Goal: Task Accomplishment & Management: Use online tool/utility

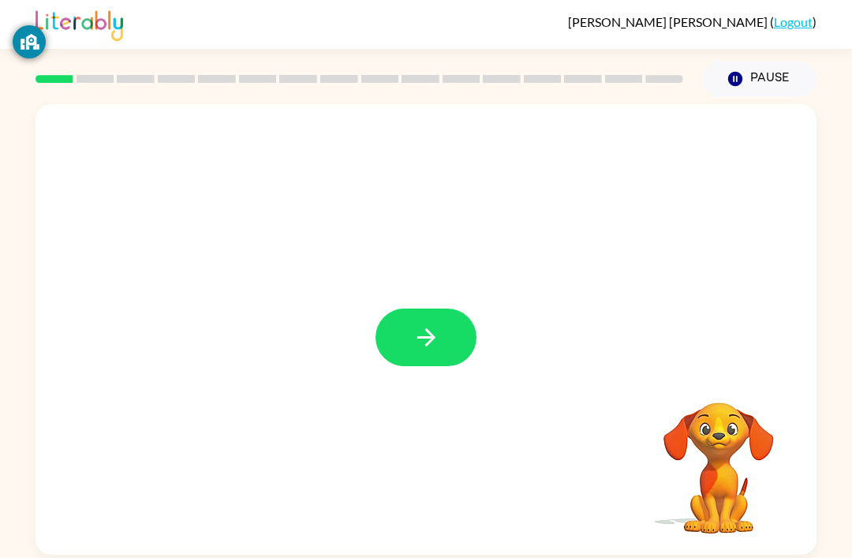
click at [455, 349] on button "button" at bounding box center [426, 337] width 101 height 58
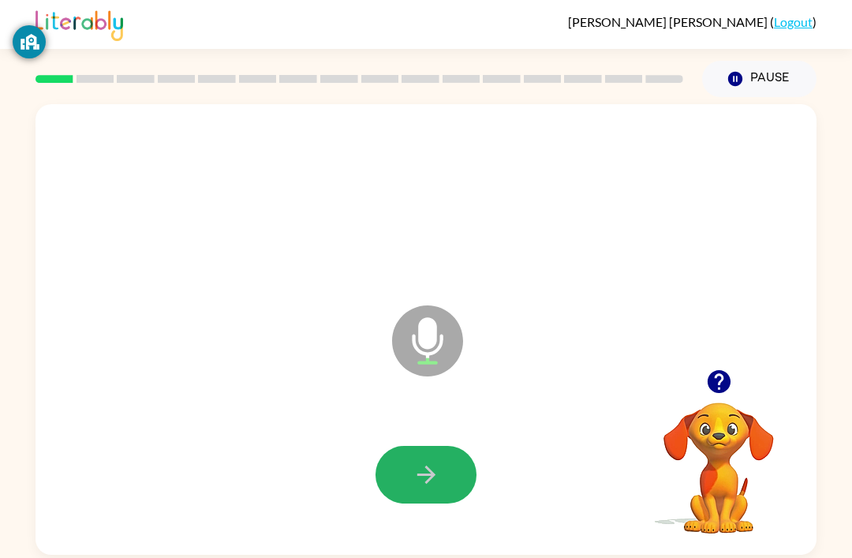
click at [440, 456] on button "button" at bounding box center [426, 475] width 101 height 58
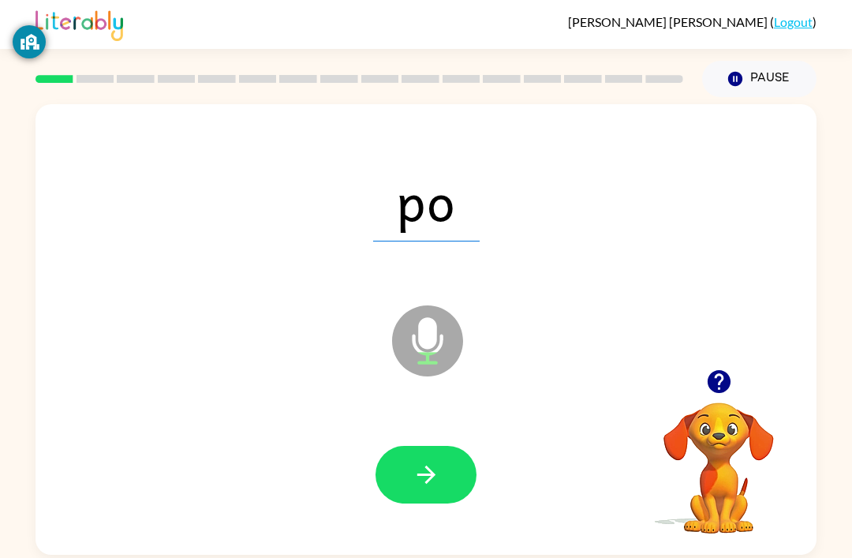
click at [428, 488] on icon "button" at bounding box center [427, 475] width 28 height 28
click at [447, 476] on button "button" at bounding box center [426, 475] width 101 height 58
click at [443, 472] on button "button" at bounding box center [426, 475] width 101 height 58
click at [464, 469] on button "button" at bounding box center [426, 475] width 101 height 58
click at [445, 463] on button "button" at bounding box center [426, 475] width 101 height 58
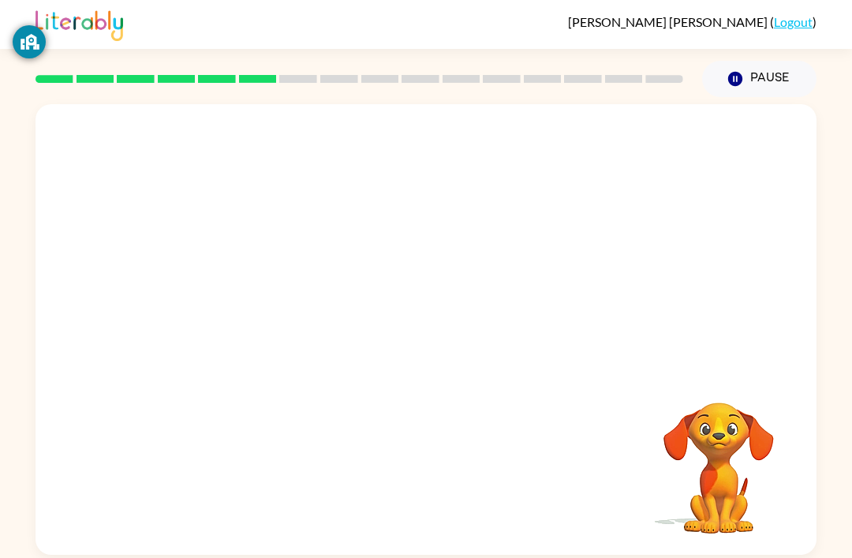
click at [26, 292] on div "Your browser must support playing .mp4 files to use Literably. Please try using…" at bounding box center [426, 326] width 852 height 458
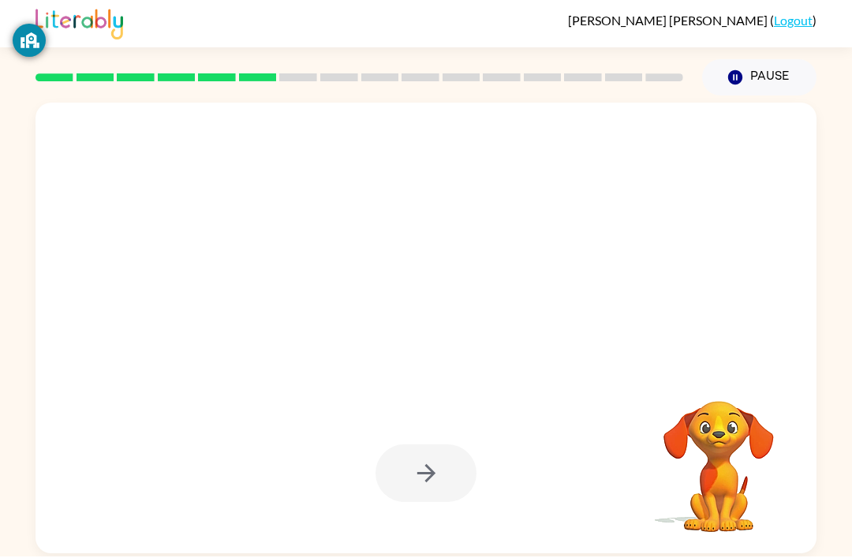
scroll to position [2, 0]
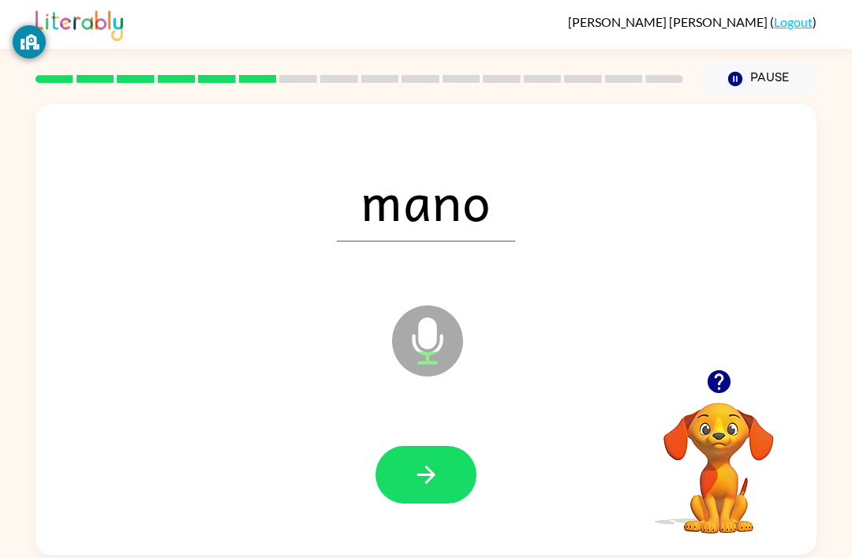
click at [433, 469] on icon "button" at bounding box center [427, 475] width 28 height 28
click at [447, 456] on button "button" at bounding box center [426, 475] width 101 height 58
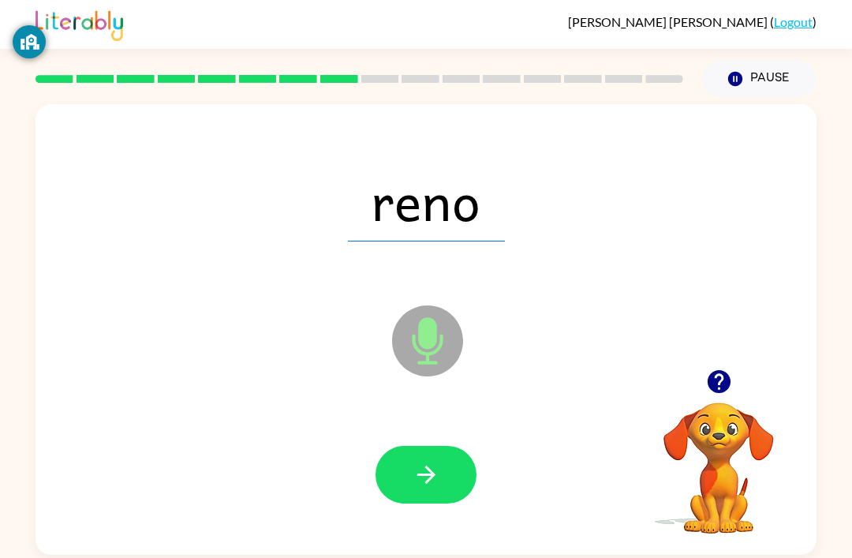
click at [428, 468] on icon "button" at bounding box center [427, 475] width 28 height 28
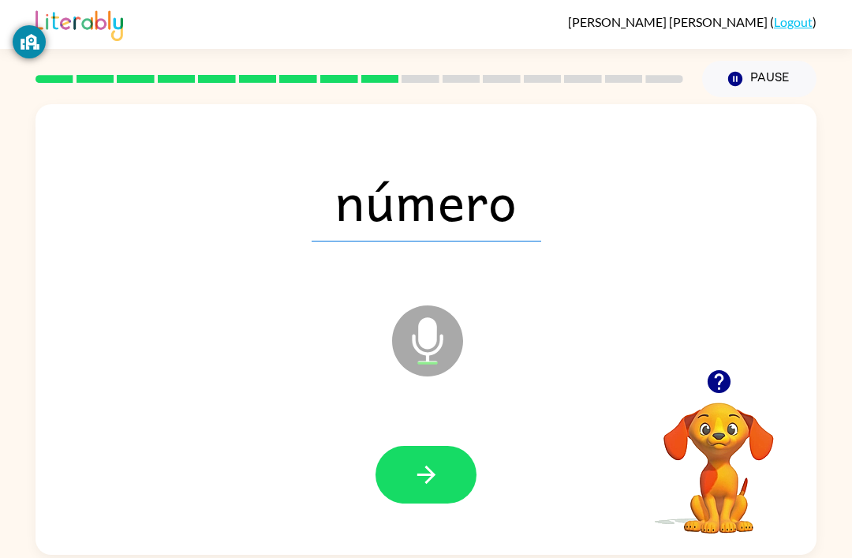
click at [430, 461] on button "button" at bounding box center [426, 475] width 101 height 58
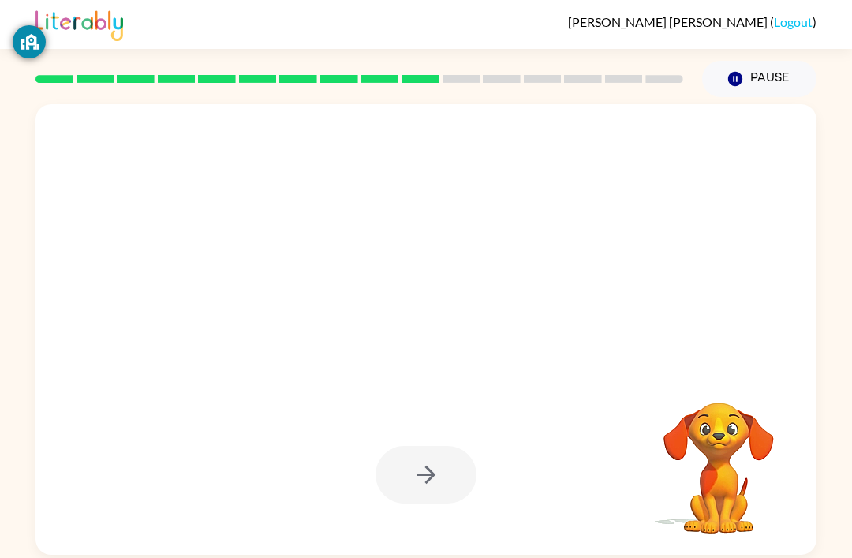
scroll to position [0, 0]
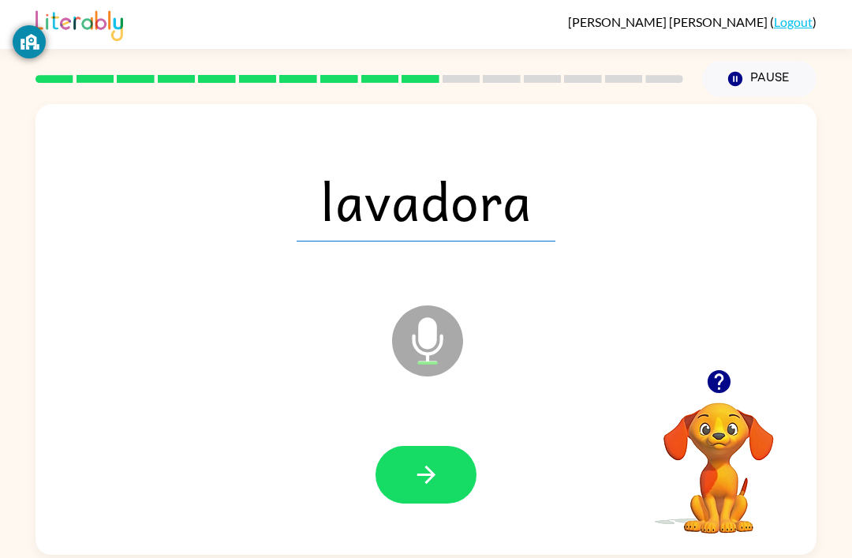
click at [458, 477] on button "button" at bounding box center [426, 475] width 101 height 58
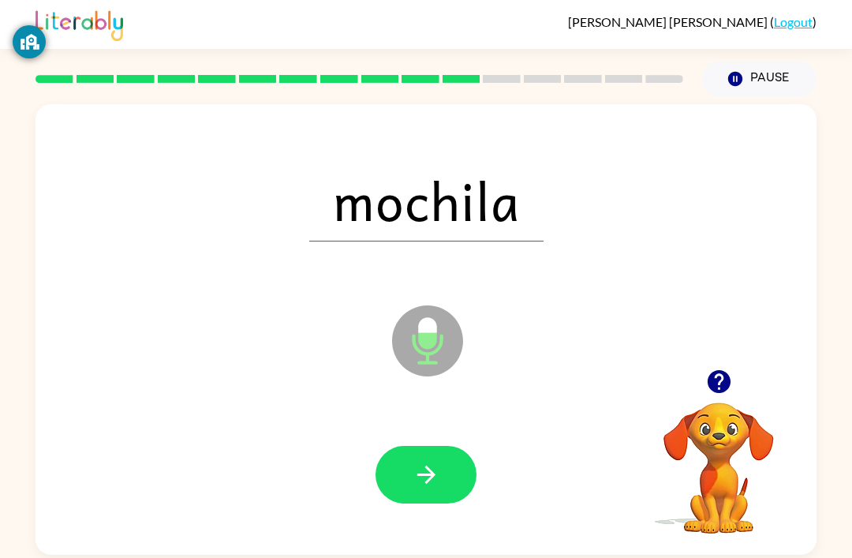
click at [432, 472] on icon "button" at bounding box center [427, 475] width 28 height 28
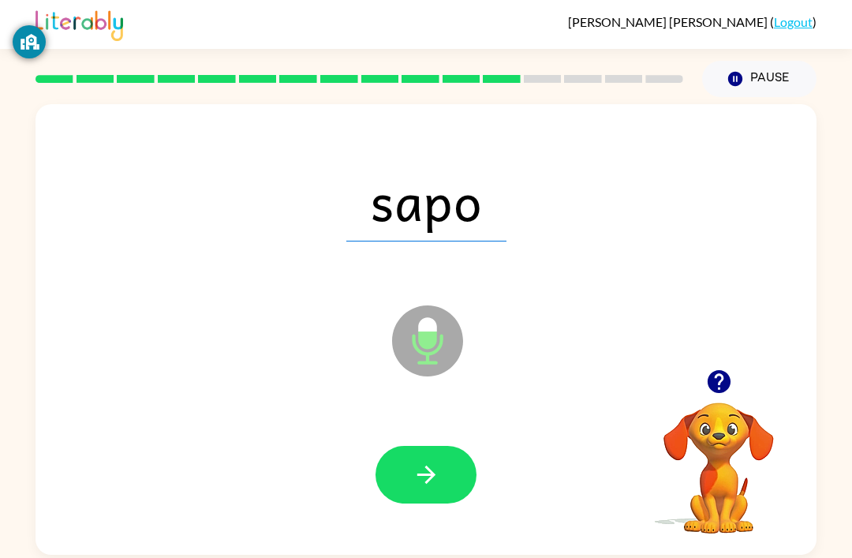
click at [429, 475] on icon "button" at bounding box center [427, 475] width 28 height 28
click at [437, 488] on icon "button" at bounding box center [427, 475] width 28 height 28
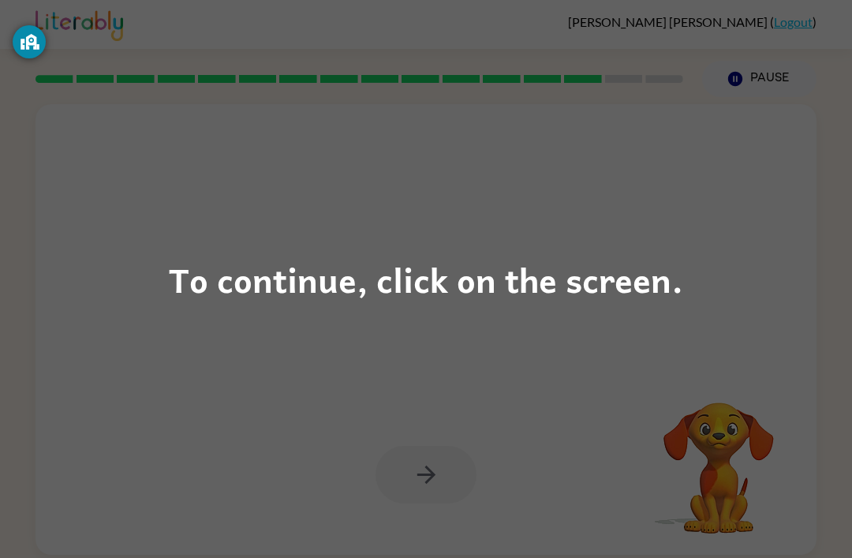
click at [765, 326] on div "To continue, click on the screen." at bounding box center [426, 279] width 852 height 558
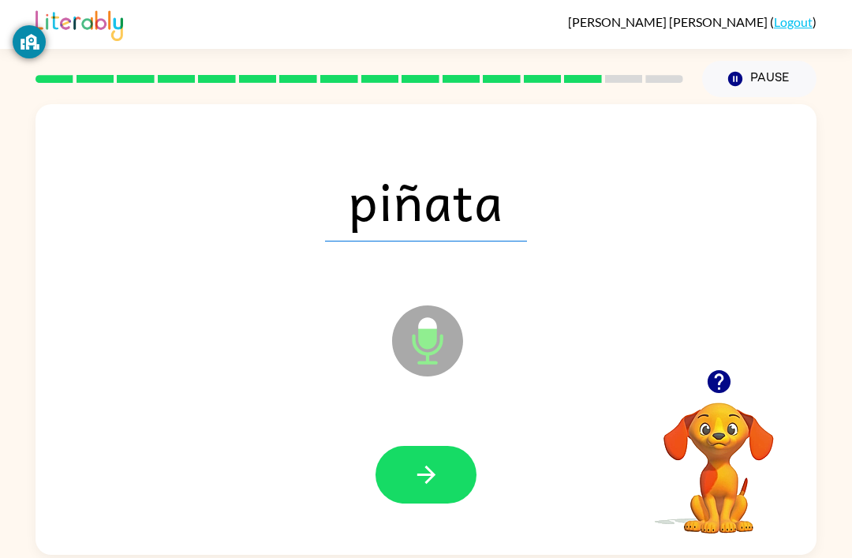
click at [438, 472] on icon "button" at bounding box center [427, 475] width 28 height 28
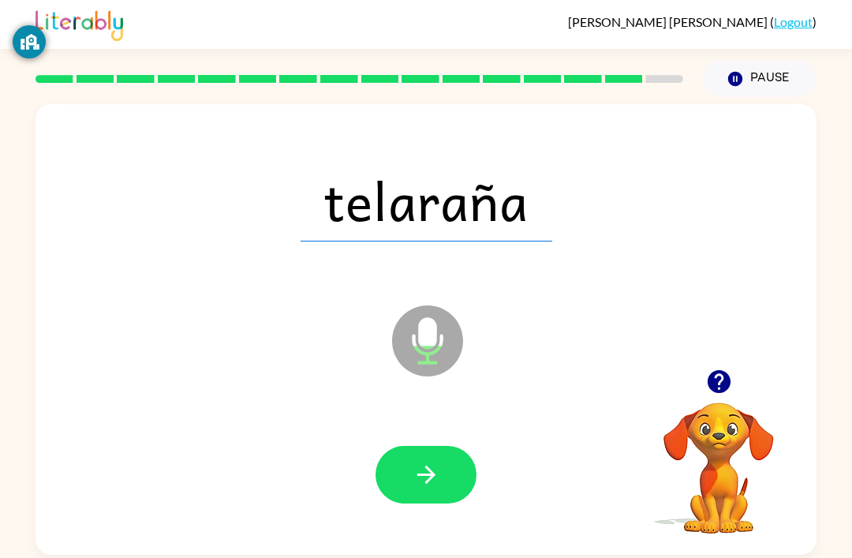
click at [418, 479] on icon "button" at bounding box center [427, 475] width 28 height 28
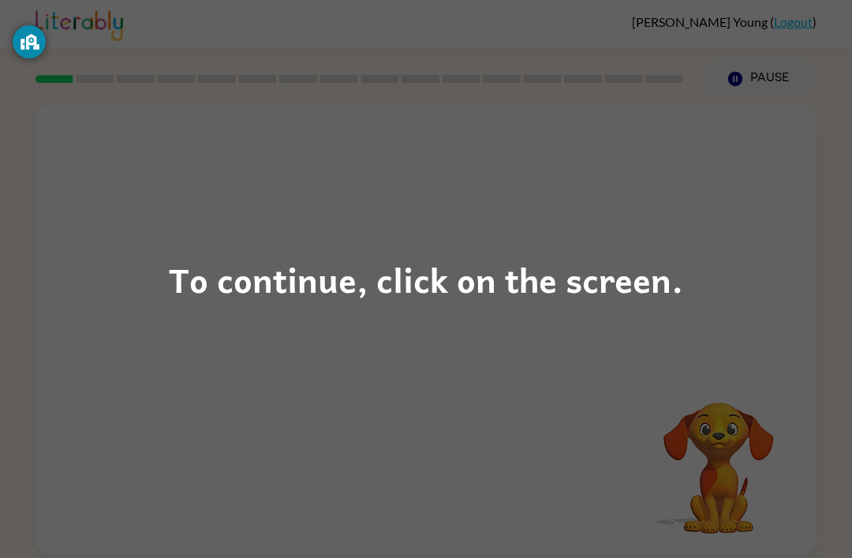
click at [598, 291] on div "To continue, click on the screen." at bounding box center [426, 279] width 514 height 54
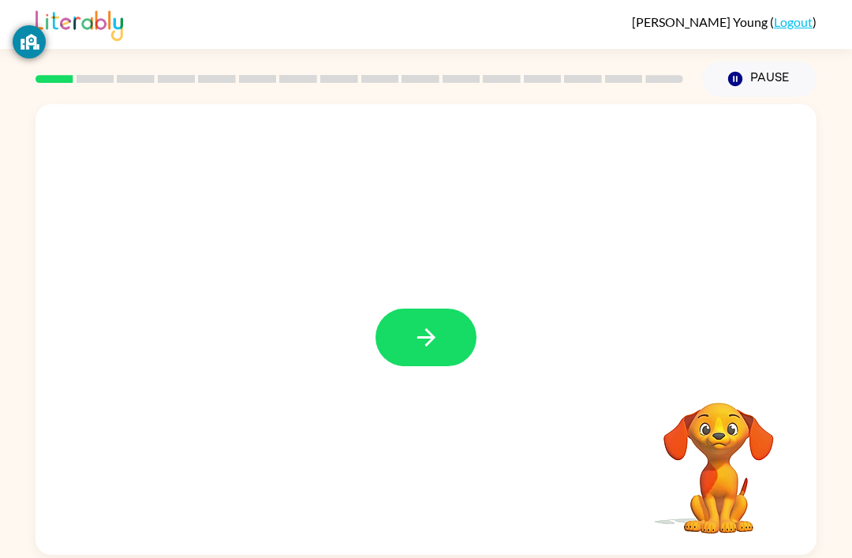
click at [379, 361] on div at bounding box center [426, 337] width 101 height 58
click at [446, 332] on button "button" at bounding box center [426, 337] width 101 height 58
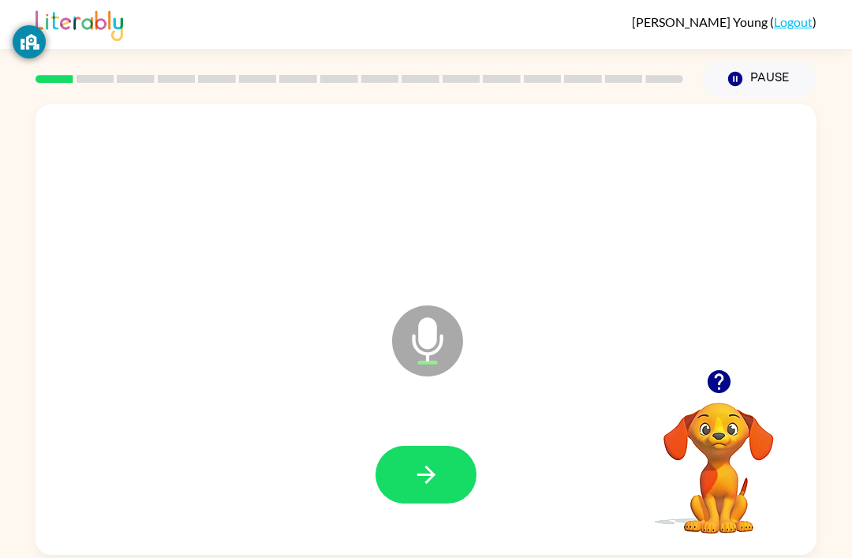
click at [445, 481] on button "button" at bounding box center [426, 475] width 101 height 58
click at [441, 477] on button "button" at bounding box center [426, 475] width 101 height 58
click at [433, 503] on button "button" at bounding box center [426, 475] width 101 height 58
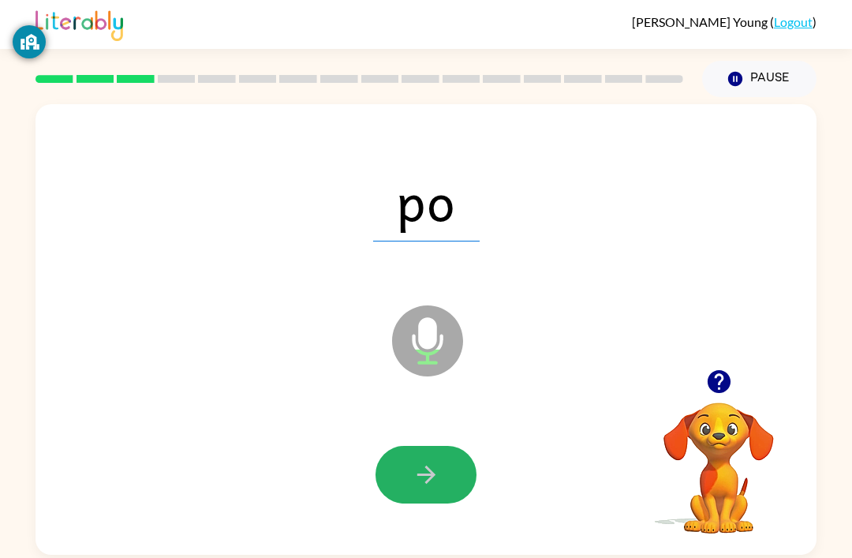
click at [443, 478] on button "button" at bounding box center [426, 475] width 101 height 58
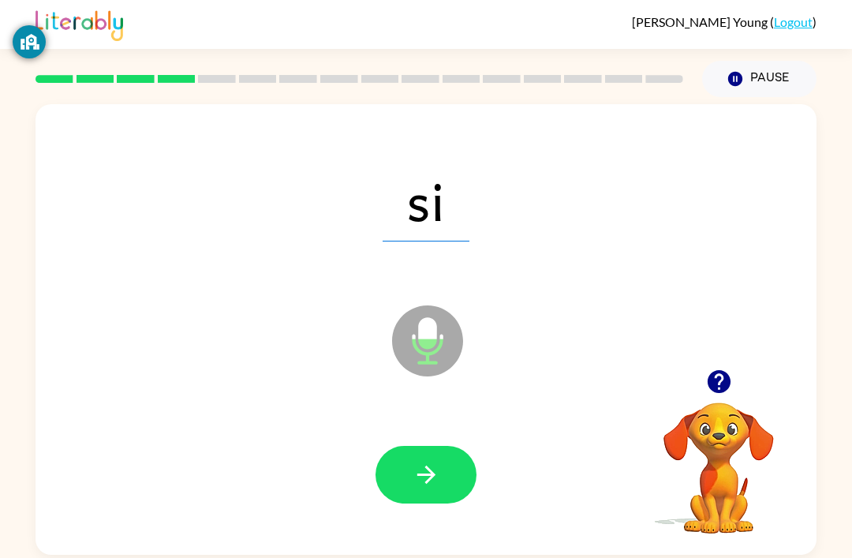
click at [435, 482] on icon "button" at bounding box center [427, 475] width 28 height 28
click at [472, 462] on button "button" at bounding box center [426, 475] width 101 height 58
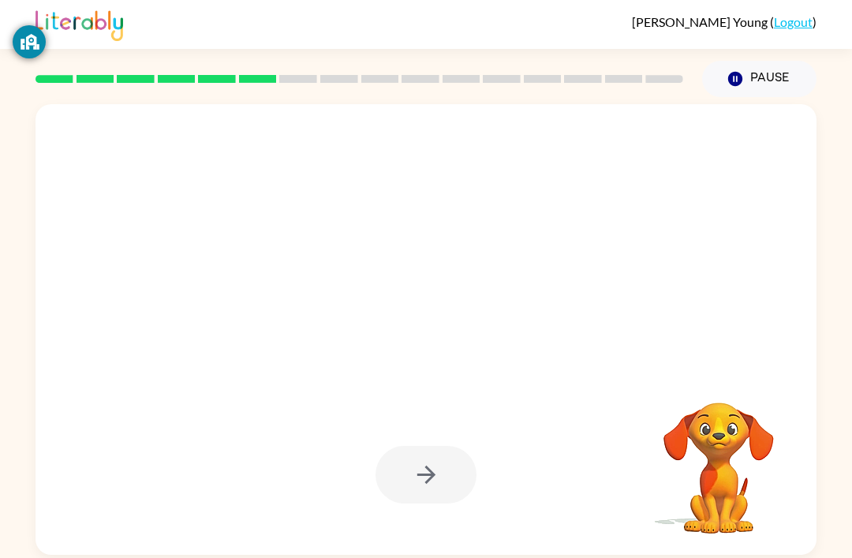
click at [338, 378] on div at bounding box center [426, 329] width 781 height 451
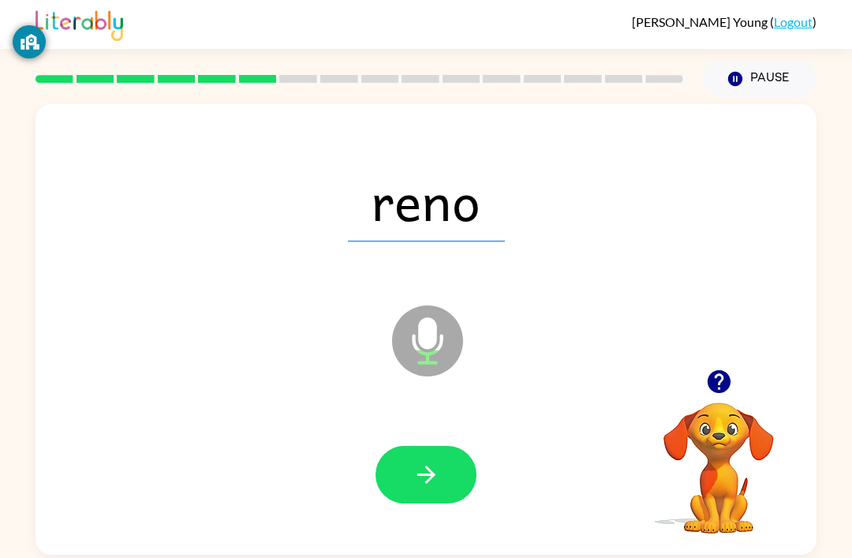
click at [425, 474] on icon "button" at bounding box center [427, 475] width 28 height 28
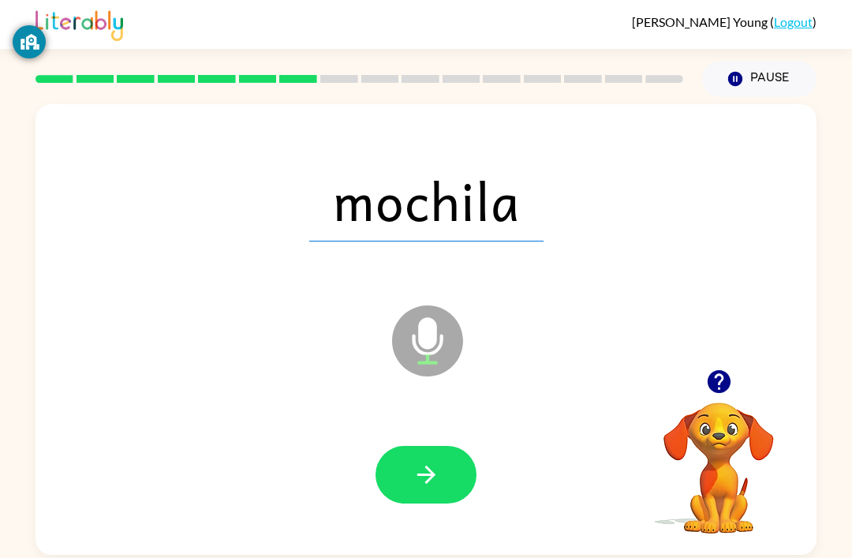
click at [443, 465] on button "button" at bounding box center [426, 475] width 101 height 58
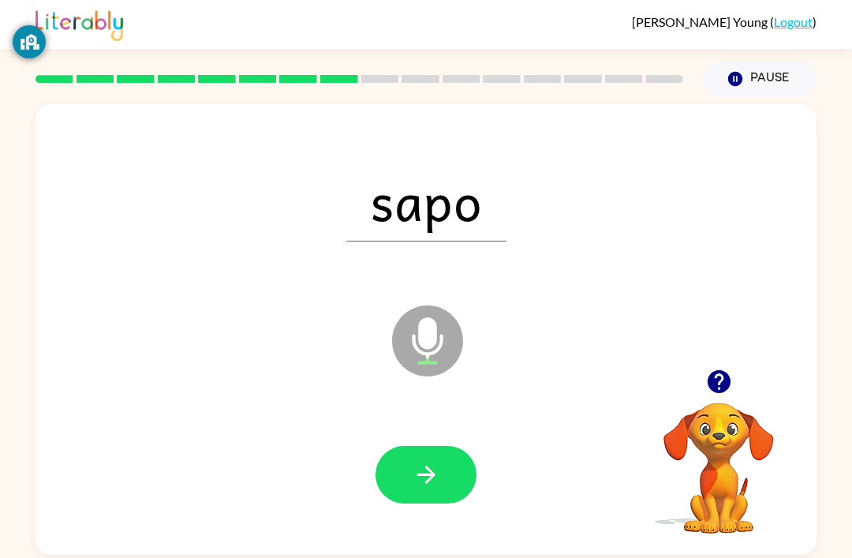
click at [461, 478] on button "button" at bounding box center [426, 475] width 101 height 58
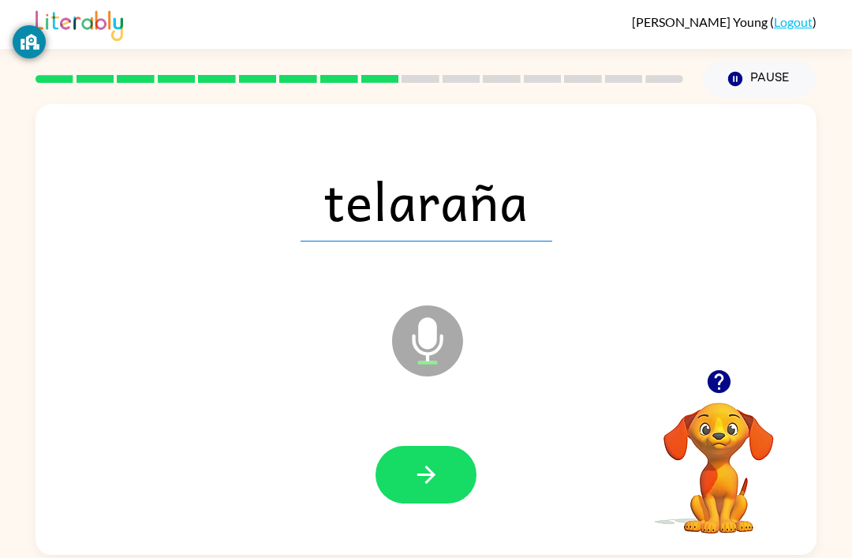
click at [432, 476] on icon "button" at bounding box center [426, 474] width 18 height 18
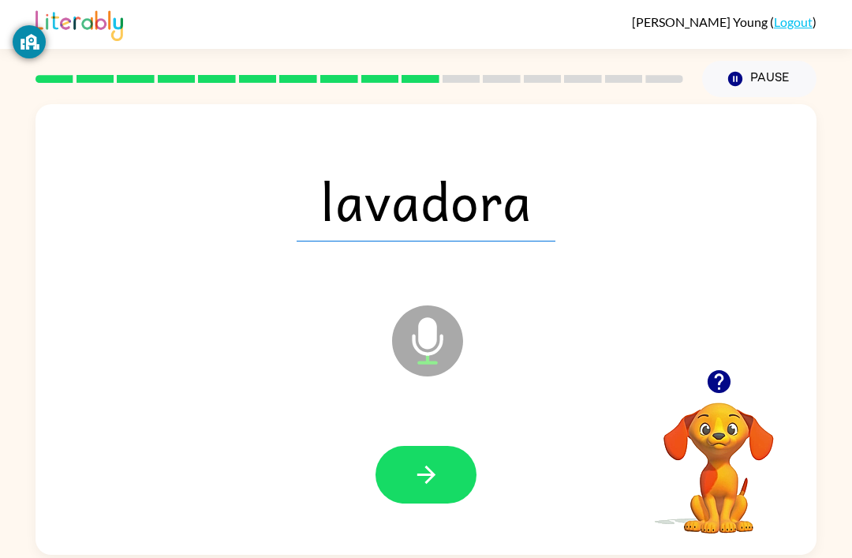
click at [407, 471] on button "button" at bounding box center [426, 475] width 101 height 58
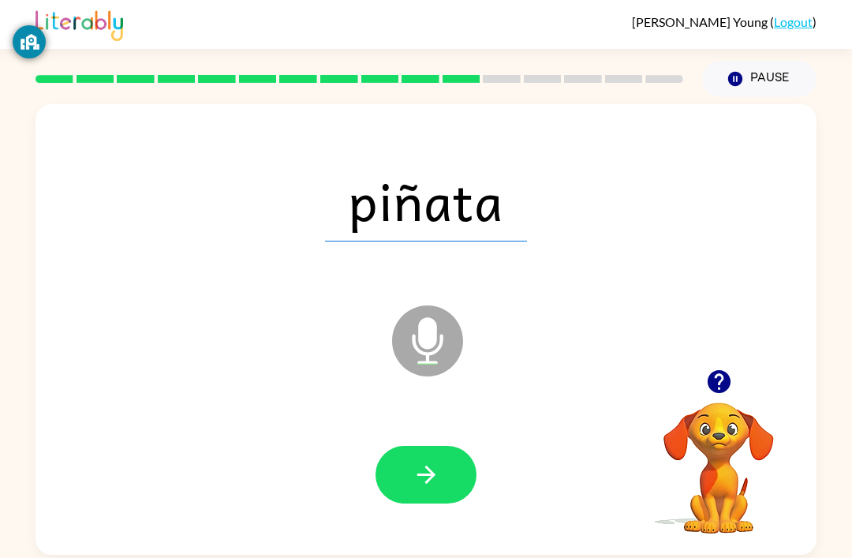
click at [441, 480] on button "button" at bounding box center [426, 475] width 101 height 58
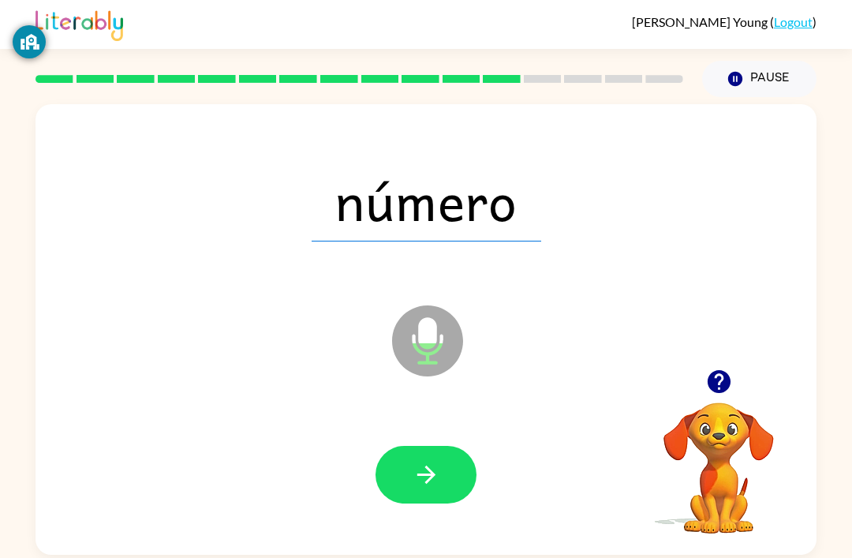
click at [447, 503] on button "button" at bounding box center [426, 475] width 101 height 58
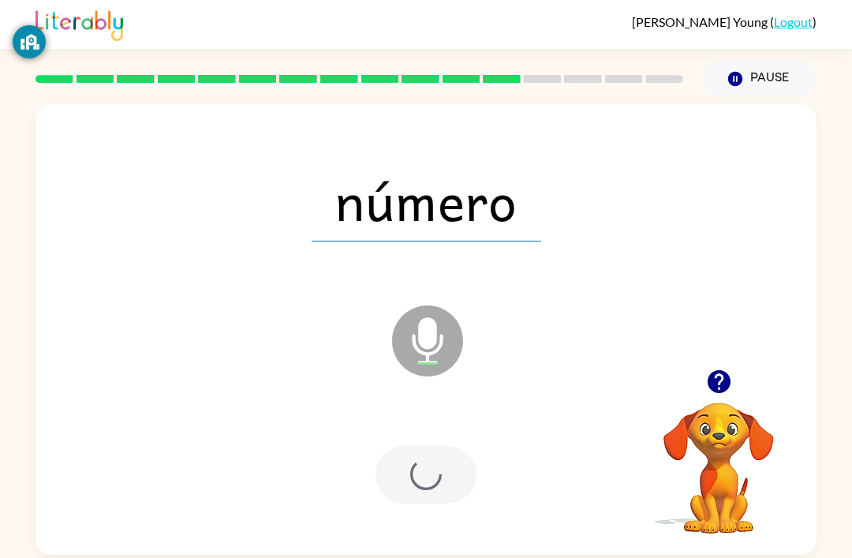
click at [452, 508] on div at bounding box center [426, 474] width 750 height 129
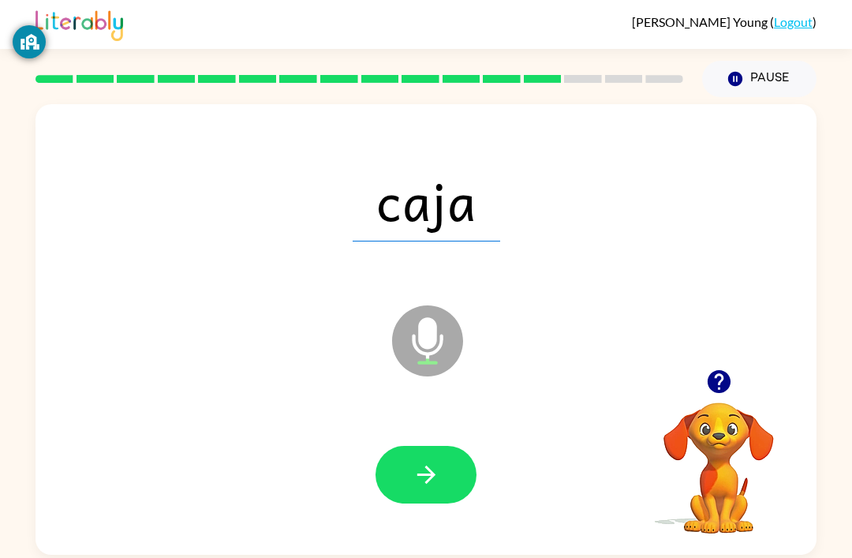
click at [390, 487] on button "button" at bounding box center [426, 475] width 101 height 58
click at [406, 461] on button "button" at bounding box center [426, 475] width 101 height 58
click at [434, 477] on icon "button" at bounding box center [426, 474] width 18 height 18
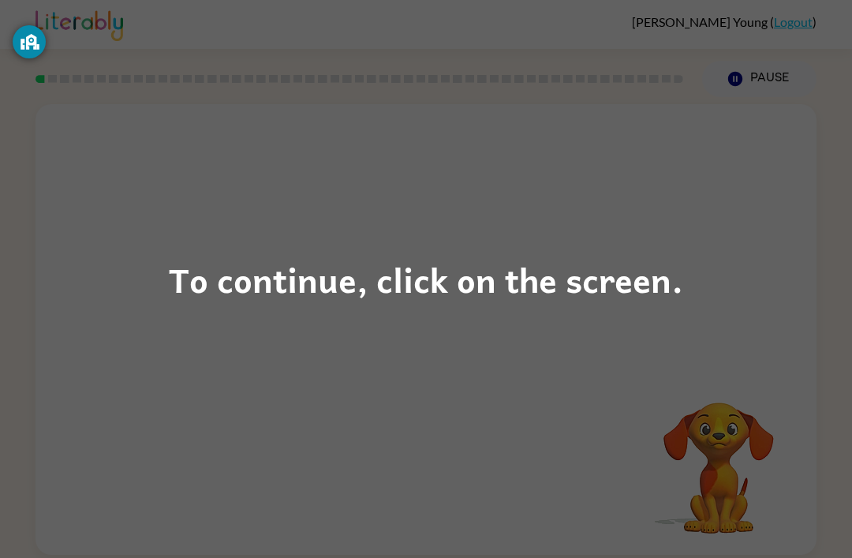
click at [619, 284] on div "To continue, click on the screen." at bounding box center [426, 279] width 514 height 54
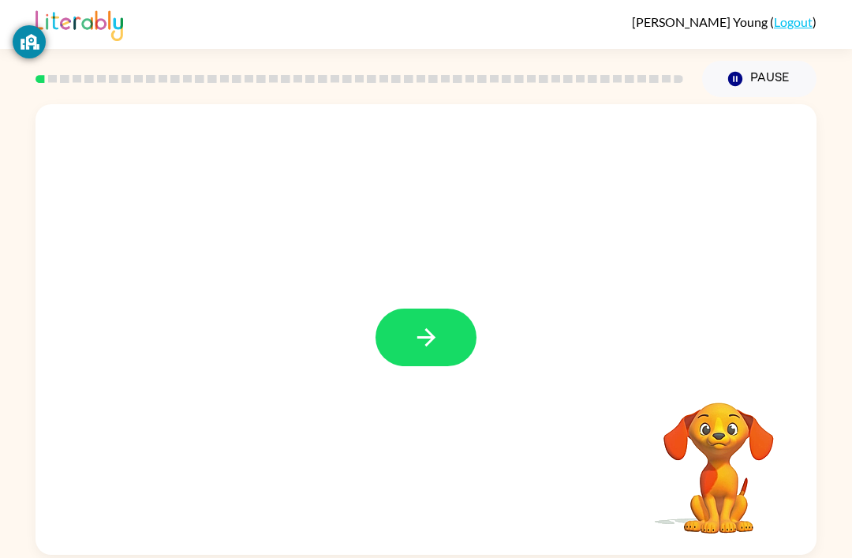
click at [391, 342] on button "button" at bounding box center [426, 337] width 101 height 58
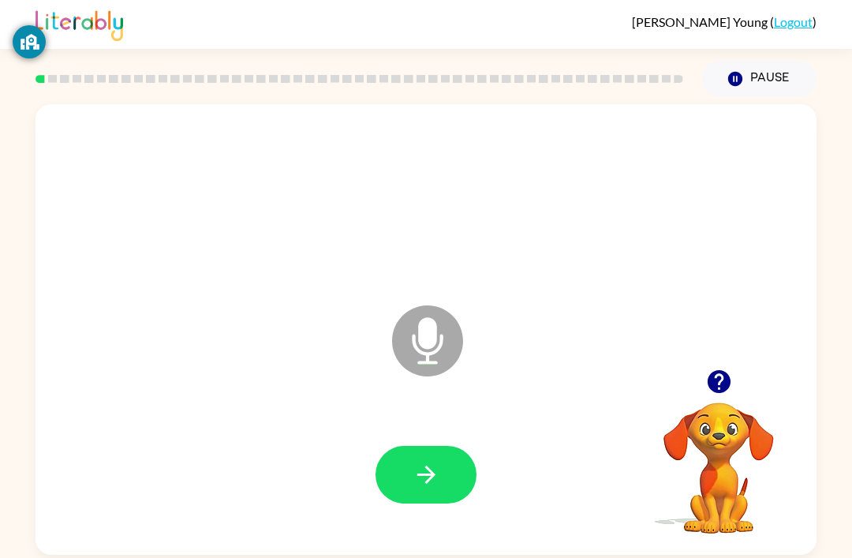
click at [401, 460] on button "button" at bounding box center [426, 475] width 101 height 58
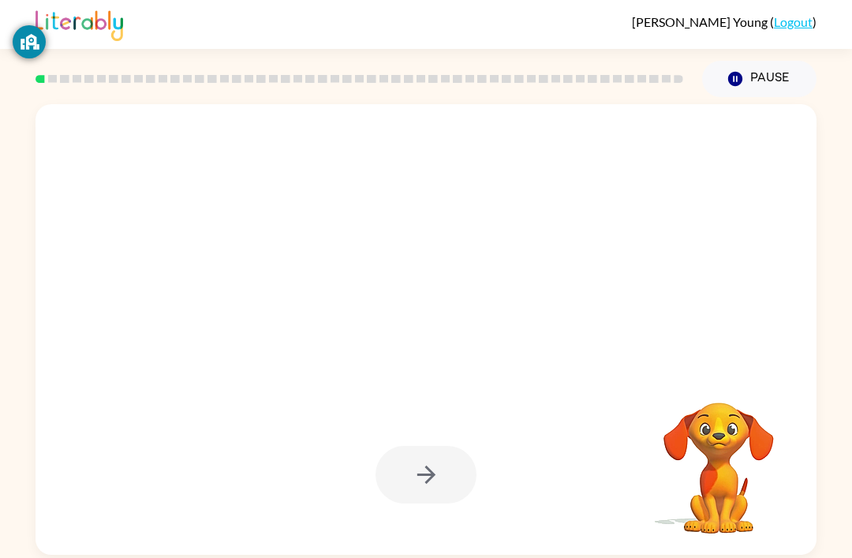
click at [453, 360] on div at bounding box center [426, 329] width 781 height 451
click at [453, 359] on div at bounding box center [426, 329] width 781 height 451
click at [441, 406] on div at bounding box center [426, 329] width 781 height 451
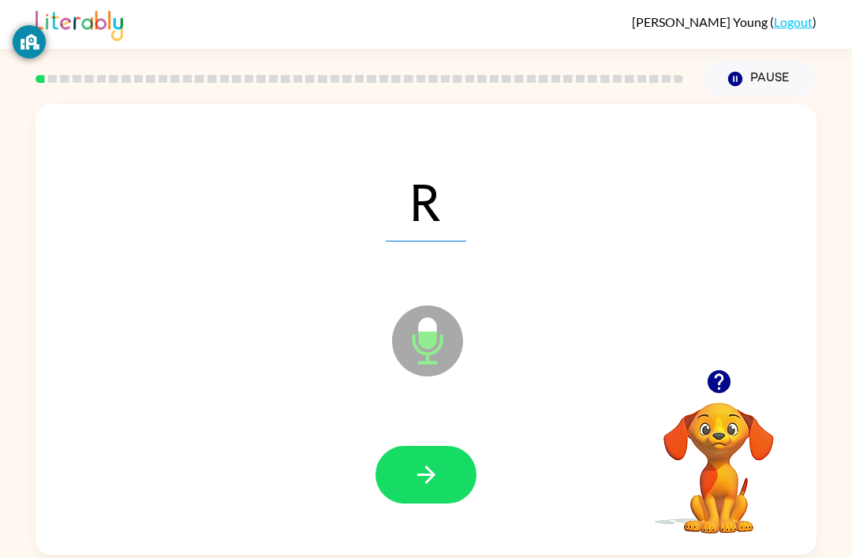
click at [448, 460] on button "button" at bounding box center [426, 475] width 101 height 58
click at [421, 488] on icon "button" at bounding box center [427, 475] width 28 height 28
click at [436, 464] on icon "button" at bounding box center [427, 475] width 28 height 28
click at [428, 503] on button "button" at bounding box center [426, 475] width 101 height 58
click at [438, 477] on icon "button" at bounding box center [427, 475] width 28 height 28
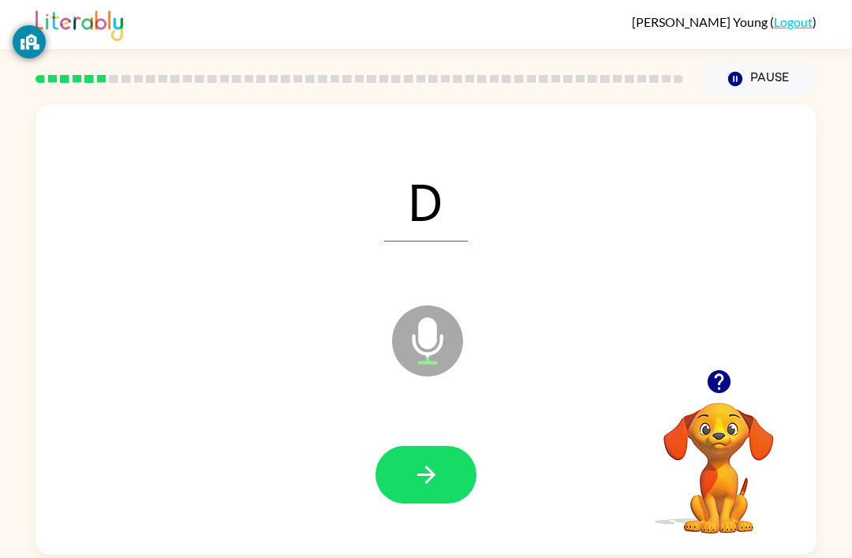
click at [443, 492] on button "button" at bounding box center [426, 475] width 101 height 58
click at [428, 471] on icon "button" at bounding box center [426, 474] width 18 height 18
click at [429, 477] on icon "button" at bounding box center [426, 474] width 18 height 18
click at [407, 476] on button "button" at bounding box center [426, 475] width 101 height 58
click at [429, 488] on icon "button" at bounding box center [427, 475] width 28 height 28
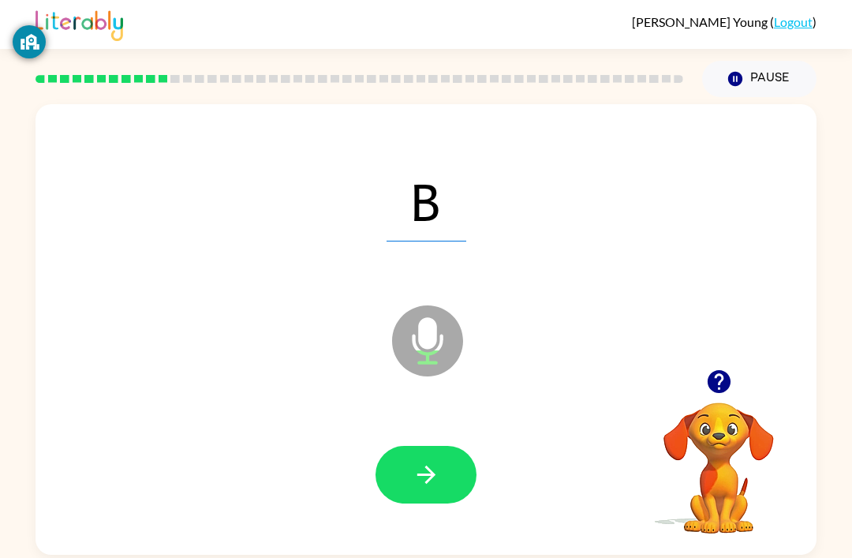
click at [437, 473] on icon "button" at bounding box center [427, 475] width 28 height 28
click at [418, 482] on icon "button" at bounding box center [427, 475] width 28 height 28
click at [419, 483] on icon "button" at bounding box center [427, 475] width 28 height 28
click at [430, 467] on icon "button" at bounding box center [427, 475] width 28 height 28
click at [416, 487] on icon "button" at bounding box center [427, 475] width 28 height 28
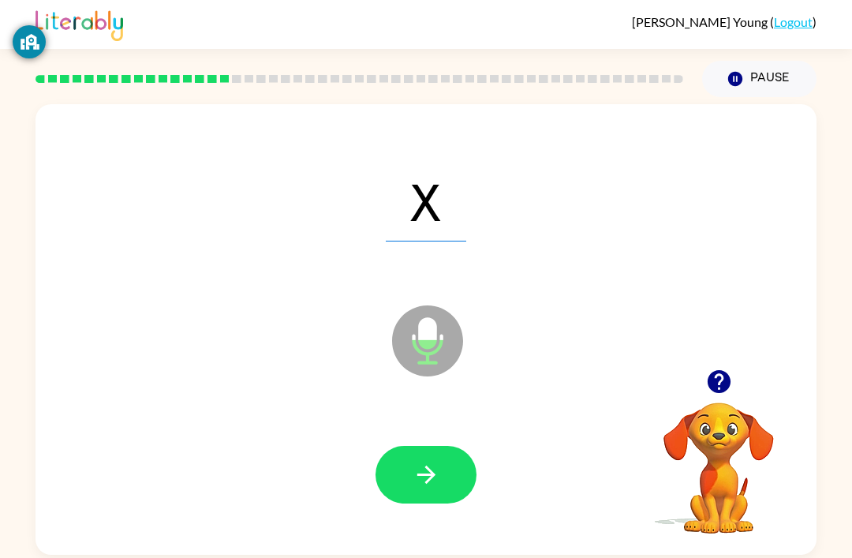
click at [439, 478] on icon "button" at bounding box center [427, 475] width 28 height 28
click at [412, 456] on button "button" at bounding box center [426, 475] width 101 height 58
click at [477, 462] on div at bounding box center [426, 474] width 750 height 129
click at [453, 484] on button "button" at bounding box center [426, 475] width 101 height 58
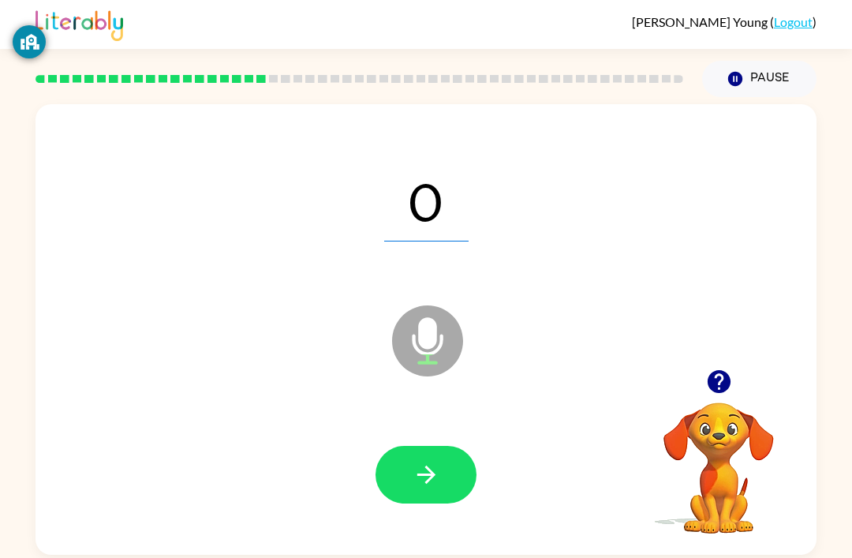
click at [409, 503] on button "button" at bounding box center [426, 475] width 101 height 58
click at [409, 503] on div at bounding box center [426, 475] width 101 height 58
click at [423, 477] on icon "button" at bounding box center [427, 475] width 28 height 28
click at [437, 473] on icon "button" at bounding box center [427, 475] width 28 height 28
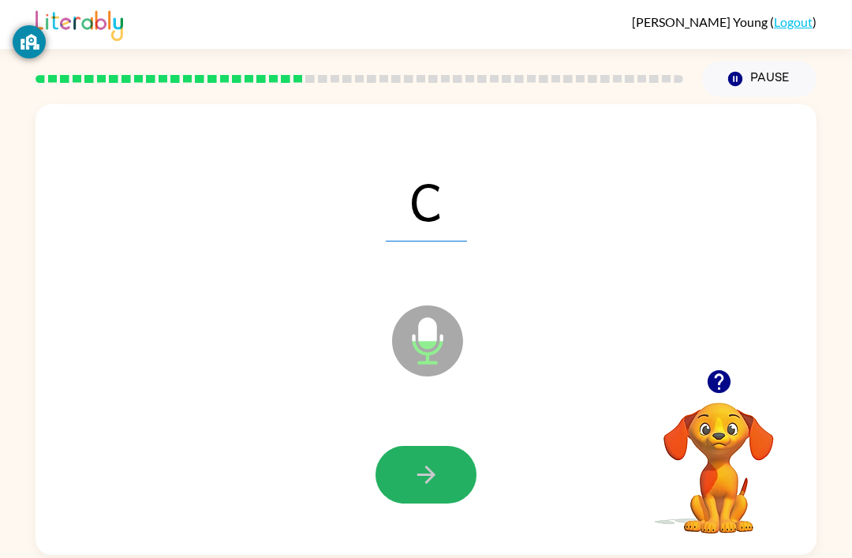
click at [420, 471] on icon "button" at bounding box center [427, 475] width 28 height 28
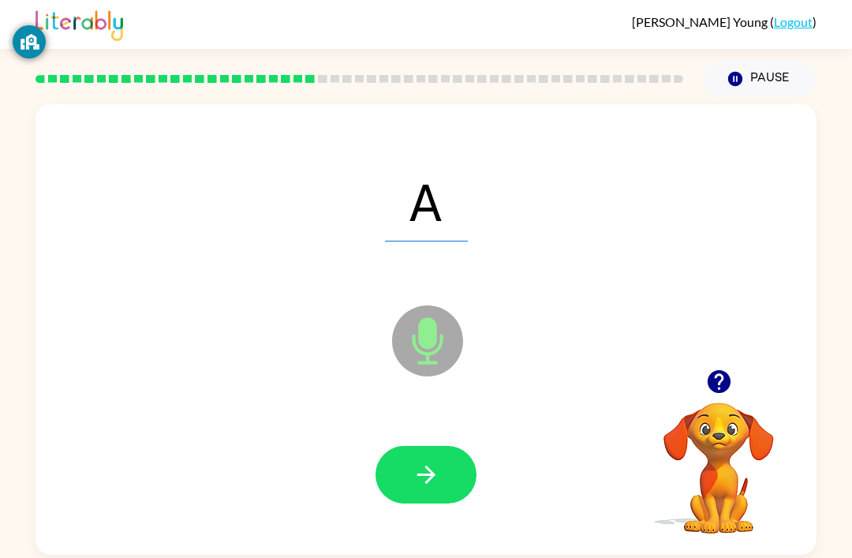
scroll to position [0, 0]
click at [411, 473] on button "button" at bounding box center [426, 475] width 101 height 58
click at [411, 478] on button "button" at bounding box center [426, 475] width 101 height 58
click at [424, 454] on button "button" at bounding box center [426, 475] width 101 height 58
click at [396, 483] on button "button" at bounding box center [426, 475] width 101 height 58
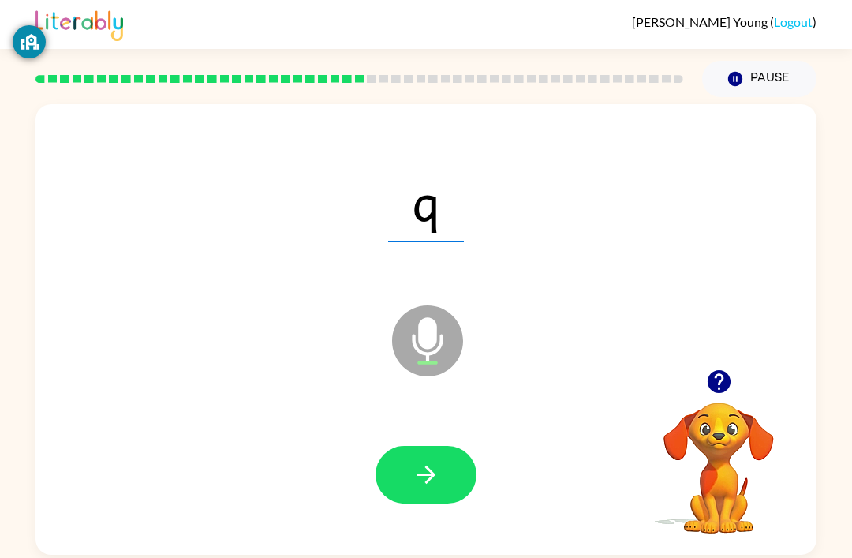
click at [422, 465] on icon "button" at bounding box center [427, 475] width 28 height 28
click at [436, 488] on icon "button" at bounding box center [427, 475] width 28 height 28
click at [432, 484] on icon "button" at bounding box center [427, 475] width 28 height 28
click at [418, 492] on button "button" at bounding box center [426, 475] width 101 height 58
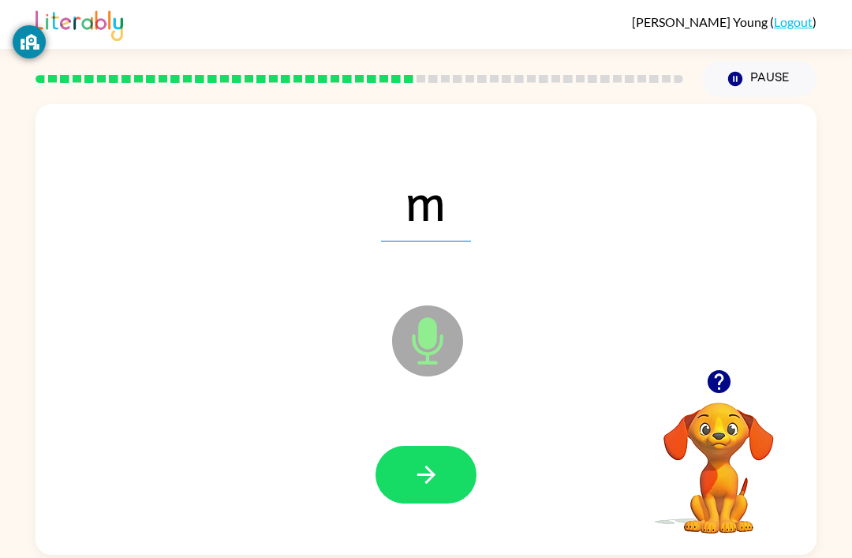
click at [392, 467] on button "button" at bounding box center [426, 475] width 101 height 58
click at [443, 488] on button "button" at bounding box center [426, 475] width 101 height 58
click at [455, 474] on button "button" at bounding box center [426, 475] width 101 height 58
click at [441, 482] on button "button" at bounding box center [426, 475] width 101 height 58
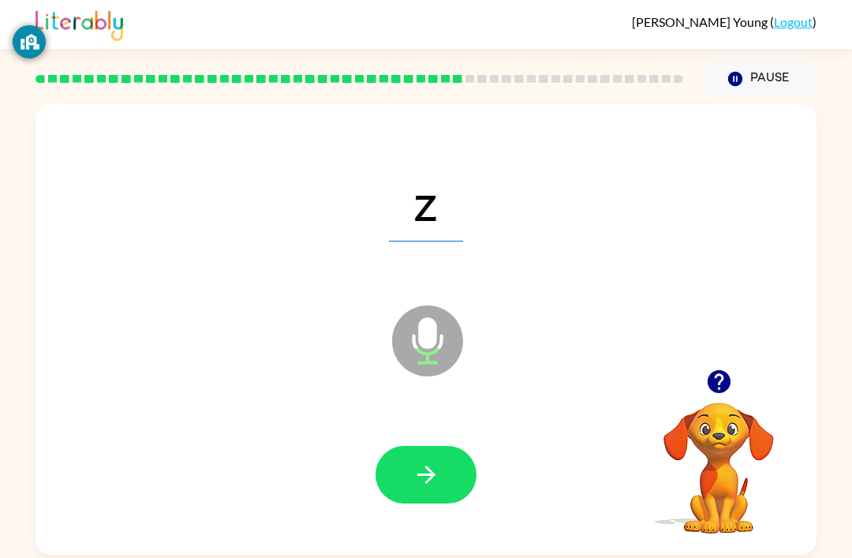
click at [458, 472] on button "button" at bounding box center [426, 475] width 101 height 58
click at [447, 468] on button "button" at bounding box center [426, 475] width 101 height 58
click at [425, 492] on button "button" at bounding box center [426, 475] width 101 height 58
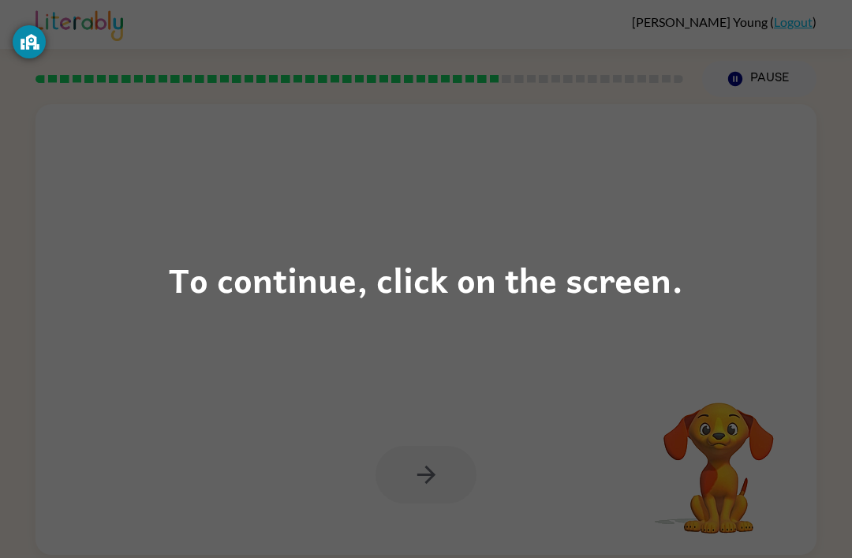
click at [399, 303] on div "To continue, click on the screen." at bounding box center [426, 279] width 514 height 54
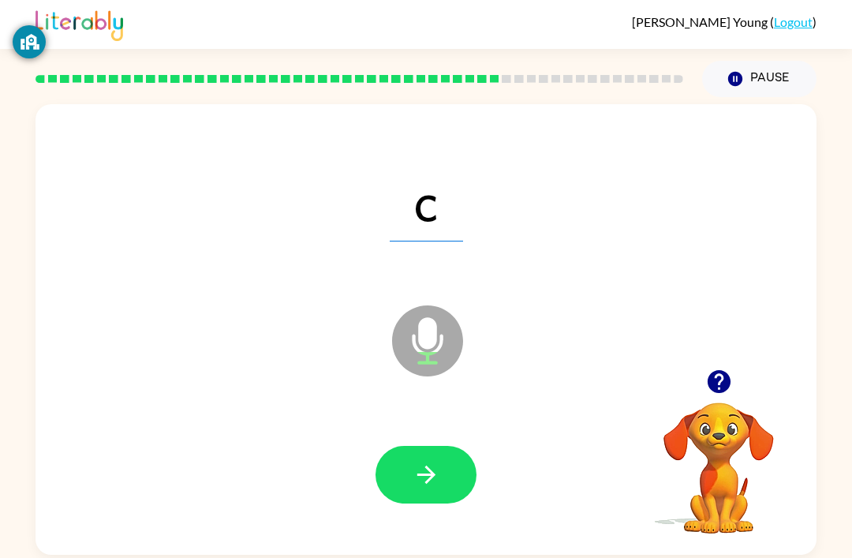
click at [421, 458] on button "button" at bounding box center [426, 475] width 101 height 58
click at [436, 471] on icon "button" at bounding box center [427, 475] width 28 height 28
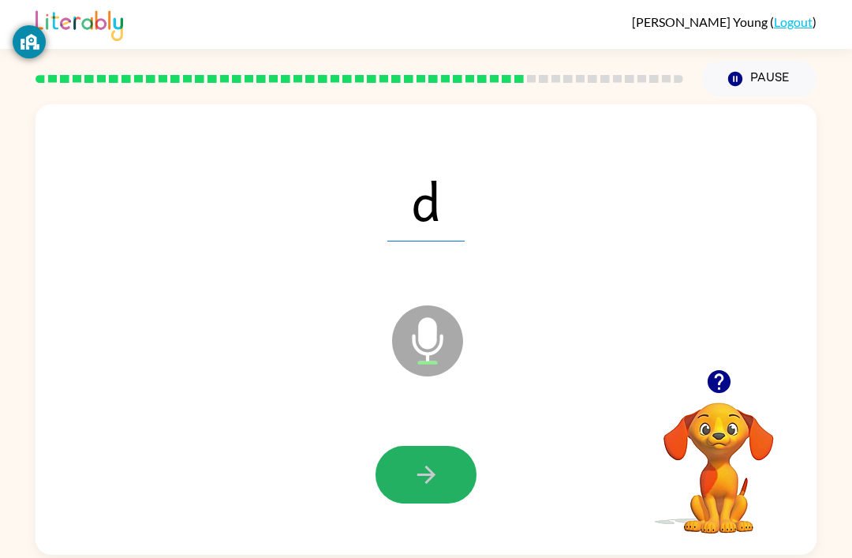
click at [417, 477] on icon "button" at bounding box center [427, 475] width 28 height 28
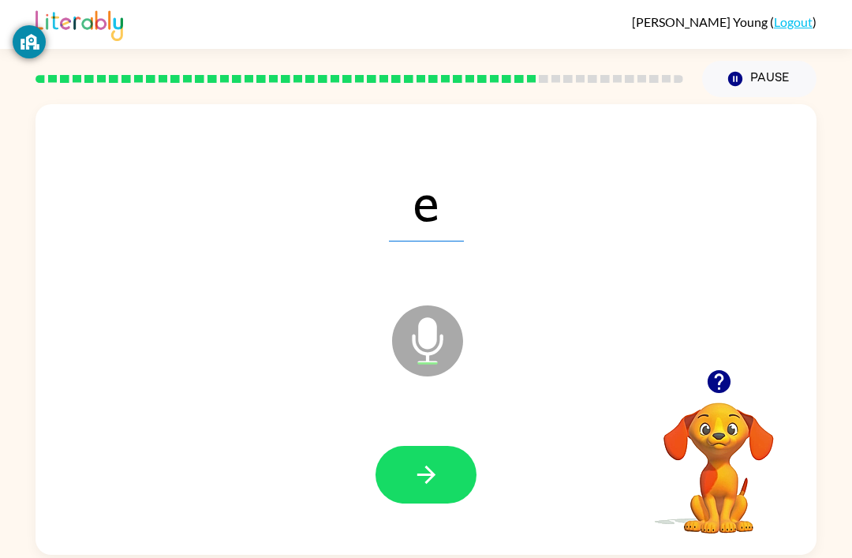
click at [444, 458] on button "button" at bounding box center [426, 475] width 101 height 58
click at [434, 495] on button "button" at bounding box center [426, 475] width 101 height 58
click at [432, 493] on button "button" at bounding box center [426, 475] width 101 height 58
click at [448, 518] on div at bounding box center [426, 474] width 750 height 129
click at [448, 517] on div at bounding box center [426, 474] width 750 height 129
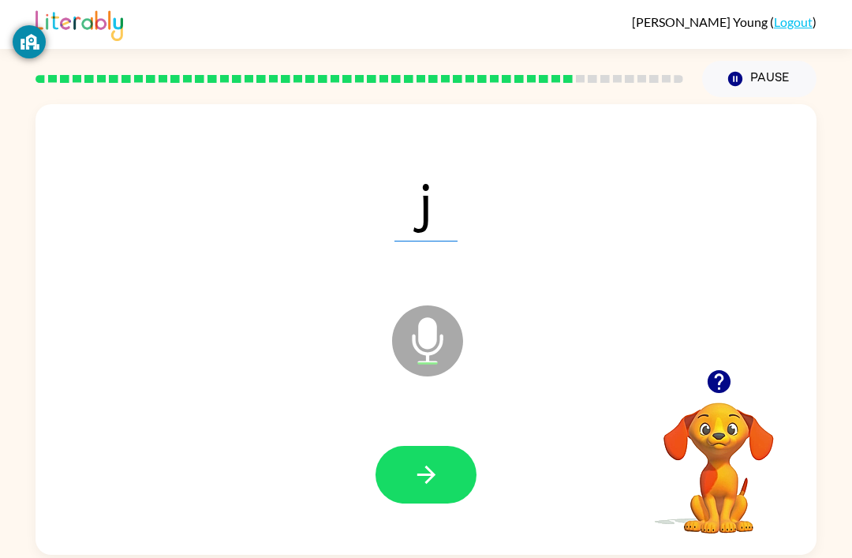
click at [390, 467] on button "button" at bounding box center [426, 475] width 101 height 58
click at [439, 478] on icon "button" at bounding box center [427, 475] width 28 height 28
click at [437, 494] on button "button" at bounding box center [426, 475] width 101 height 58
click at [437, 488] on icon "button" at bounding box center [427, 475] width 28 height 28
click at [443, 482] on button "button" at bounding box center [426, 475] width 101 height 58
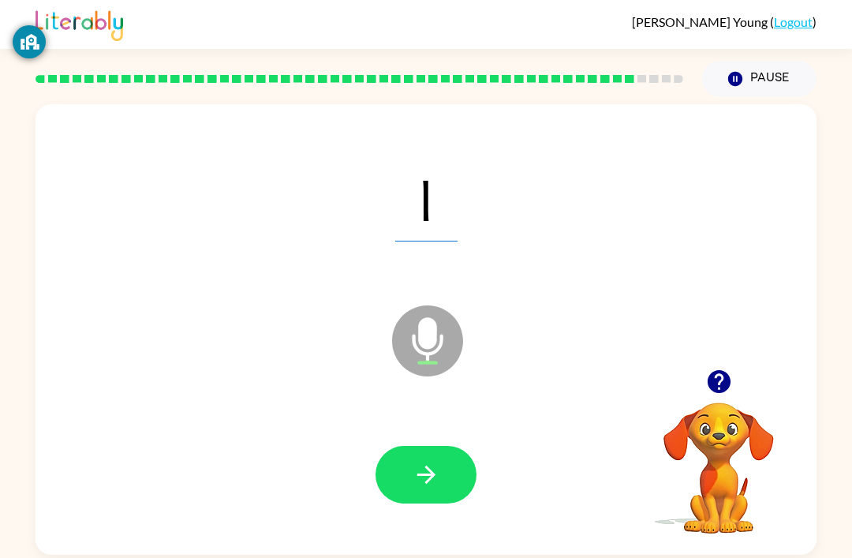
click at [443, 499] on button "button" at bounding box center [426, 475] width 101 height 58
click at [436, 476] on icon "button" at bounding box center [427, 475] width 28 height 28
click at [440, 480] on button "button" at bounding box center [426, 475] width 101 height 58
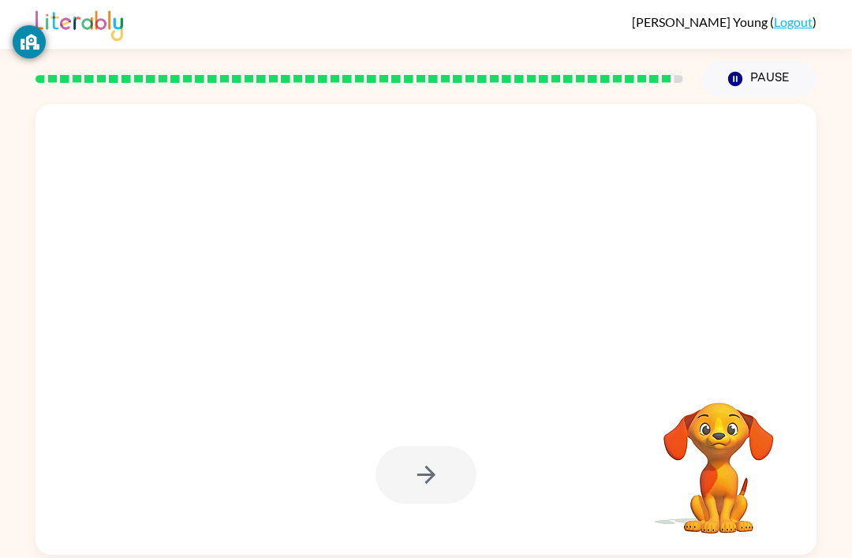
click at [383, 551] on div at bounding box center [426, 329] width 781 height 451
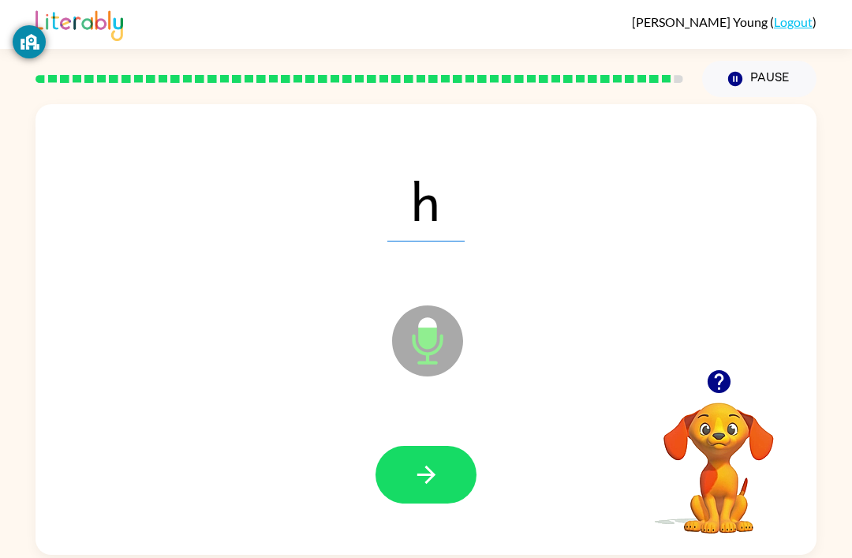
click at [450, 461] on button "button" at bounding box center [426, 475] width 101 height 58
